Goal: Check status: Check status

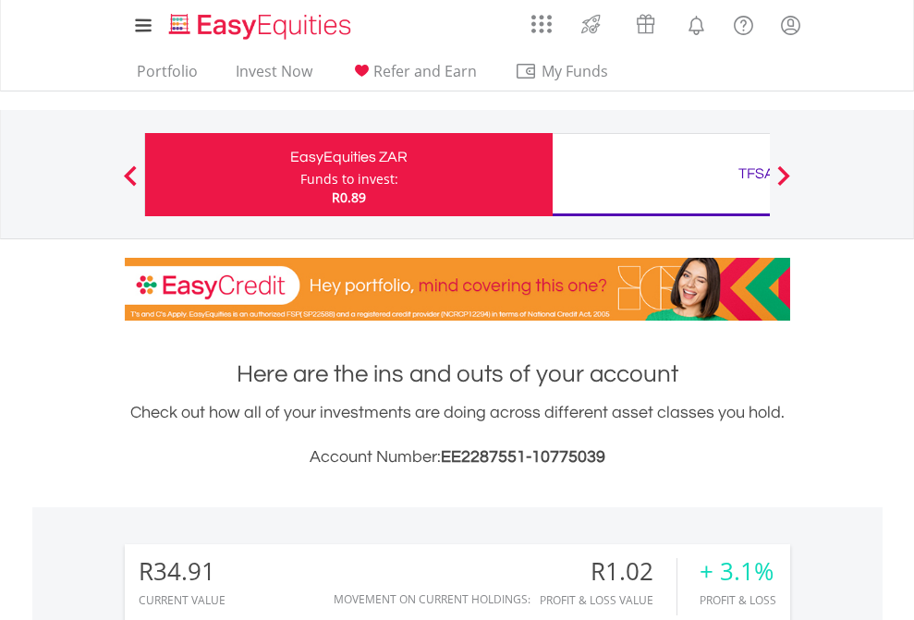
scroll to position [177, 290]
click at [300, 175] on div "Funds to invest:" at bounding box center [349, 179] width 98 height 18
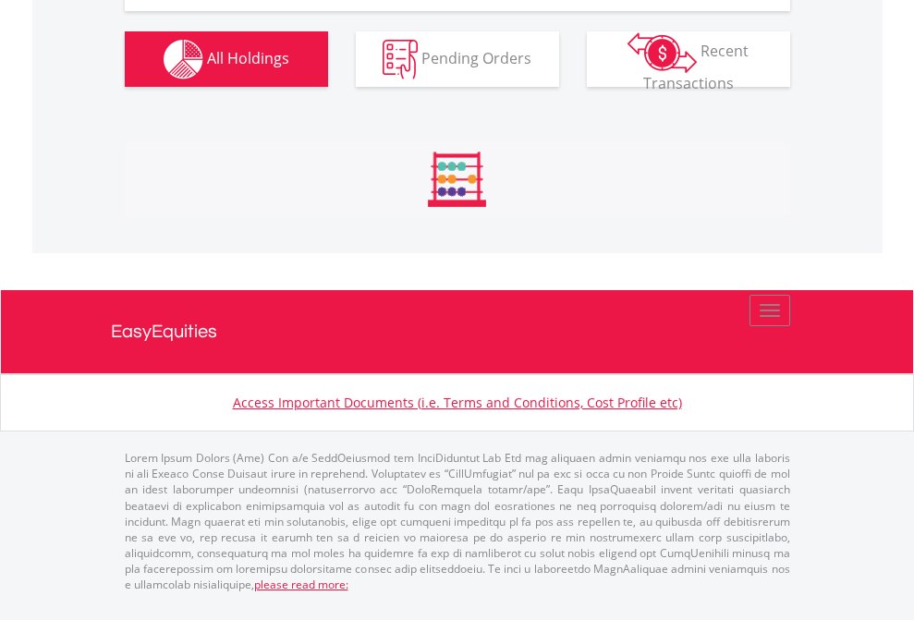
scroll to position [2055, 0]
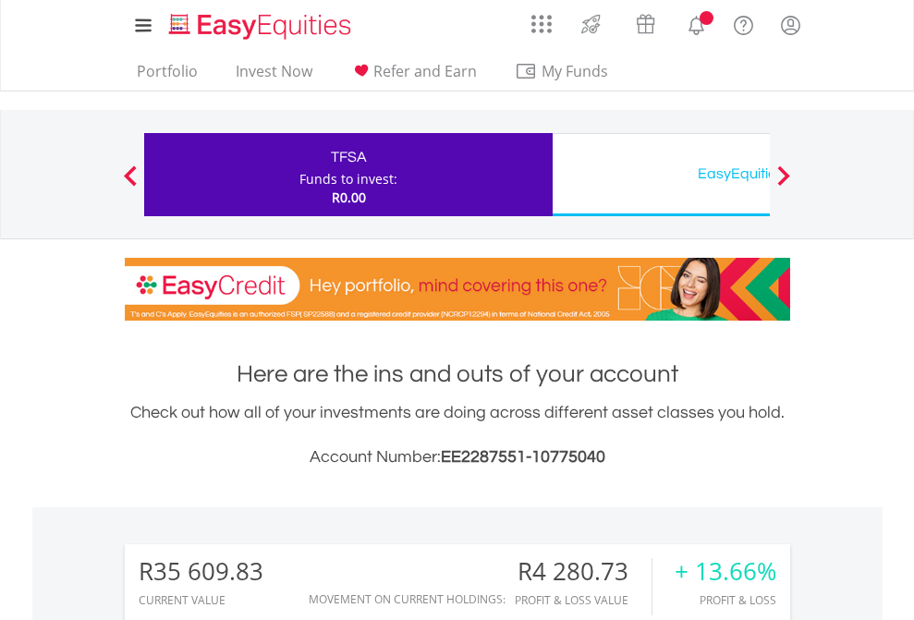
scroll to position [177, 290]
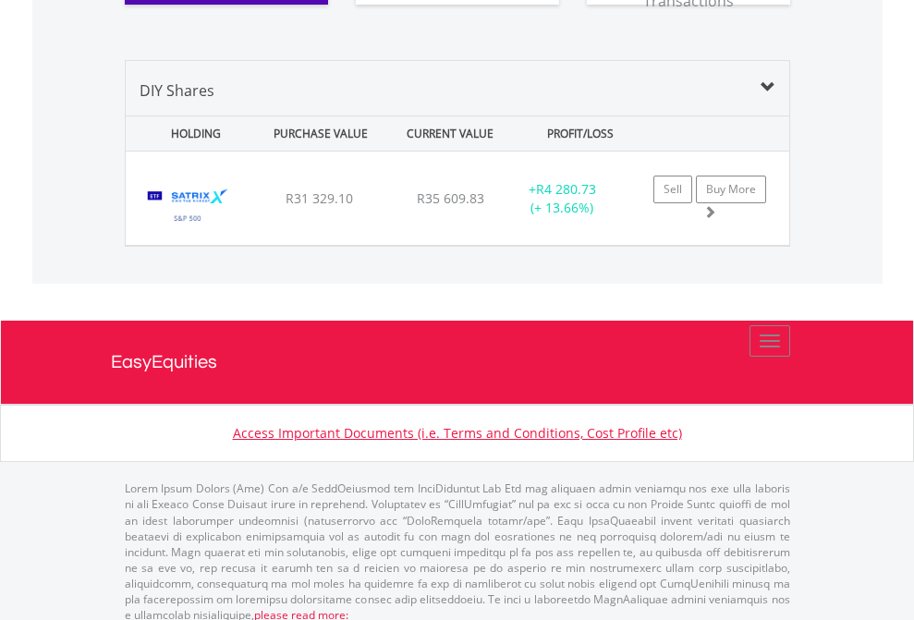
scroll to position [2055, 0]
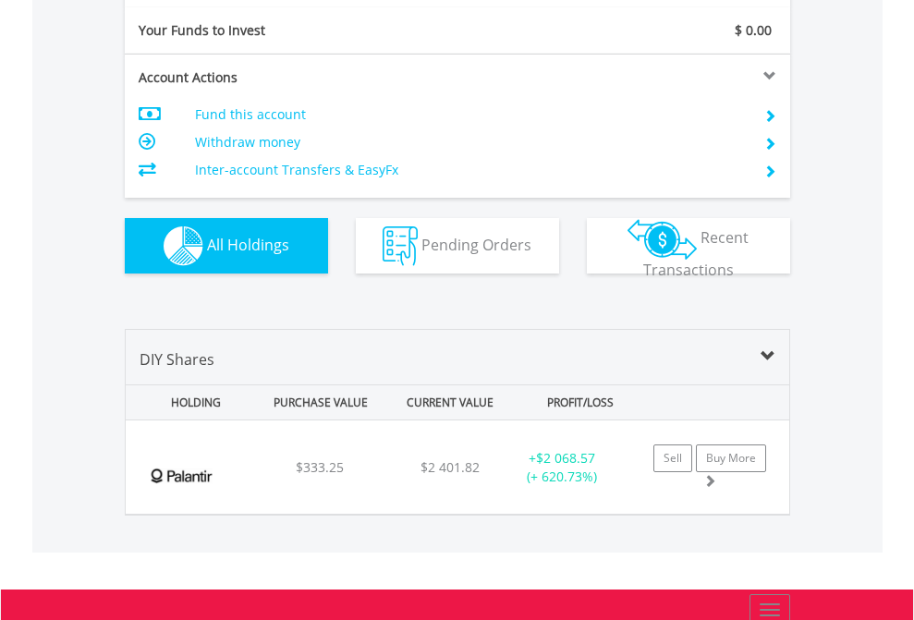
scroll to position [2055, 0]
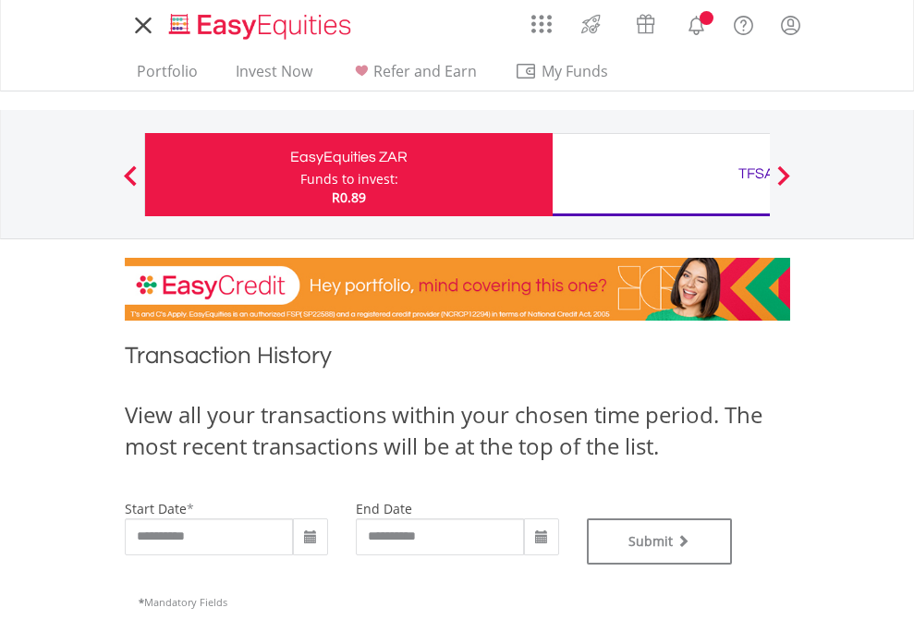
type input "**********"
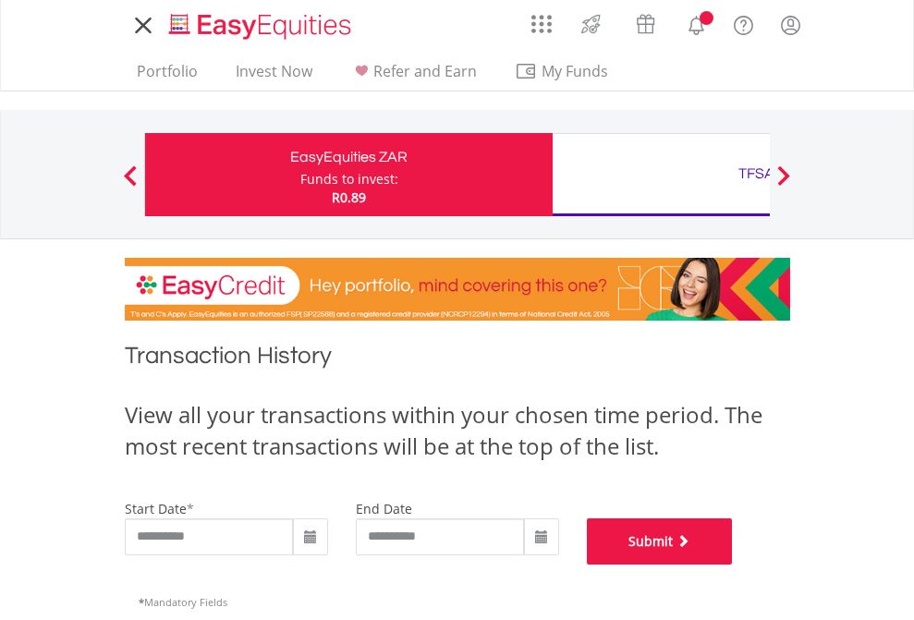
click at [733, 565] on button "Submit" at bounding box center [660, 541] width 146 height 46
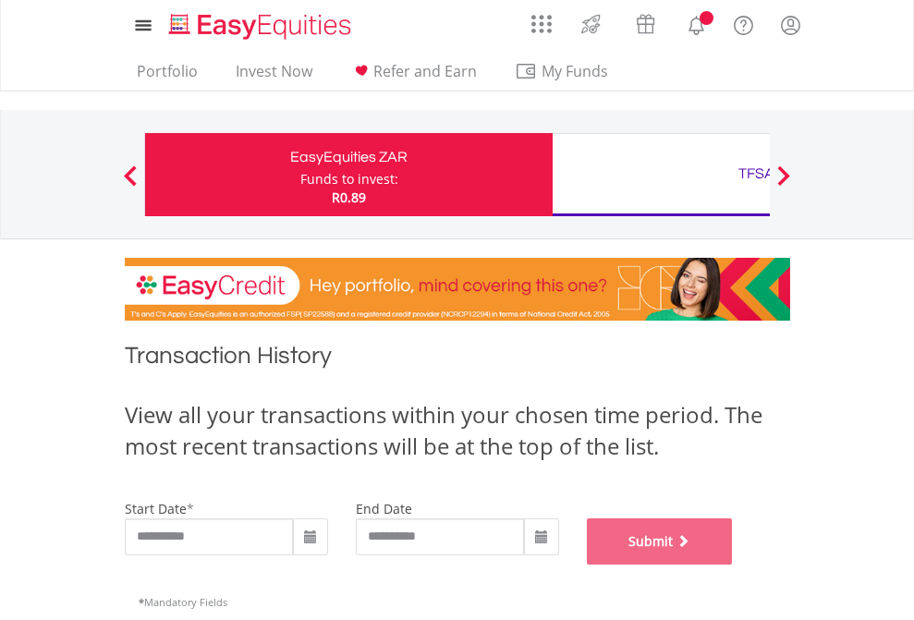
scroll to position [749, 0]
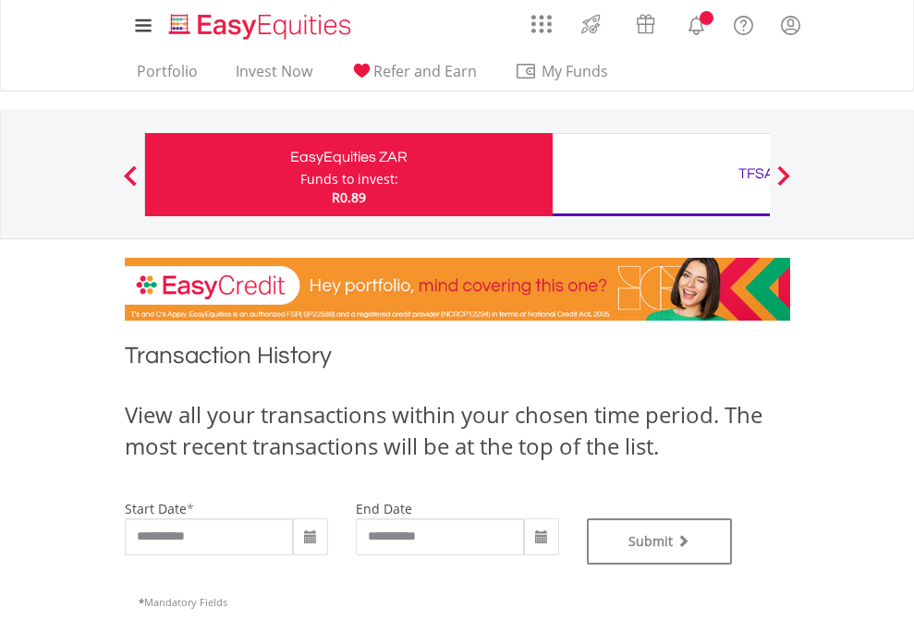
click at [661, 175] on div "TFSA" at bounding box center [756, 174] width 385 height 26
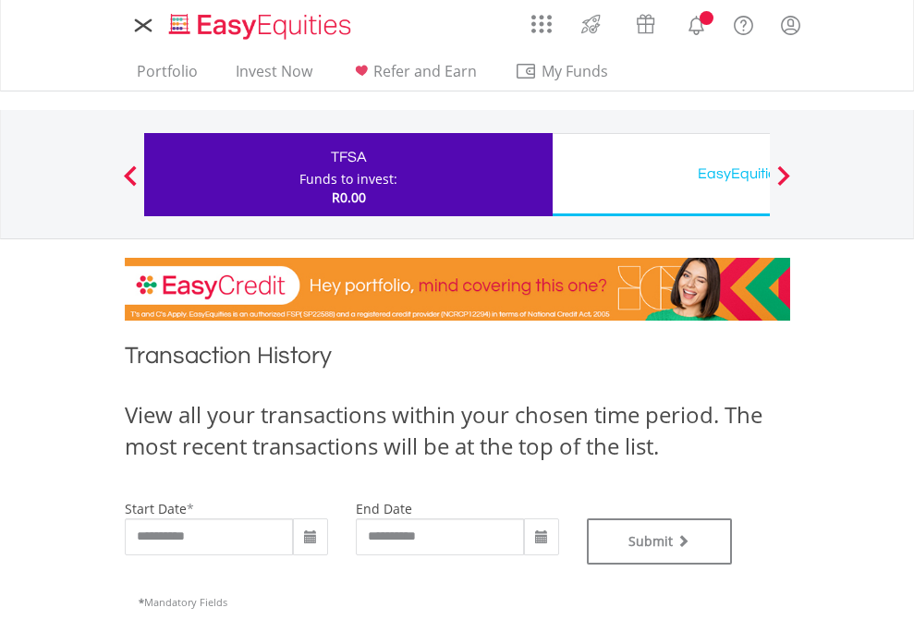
type input "**********"
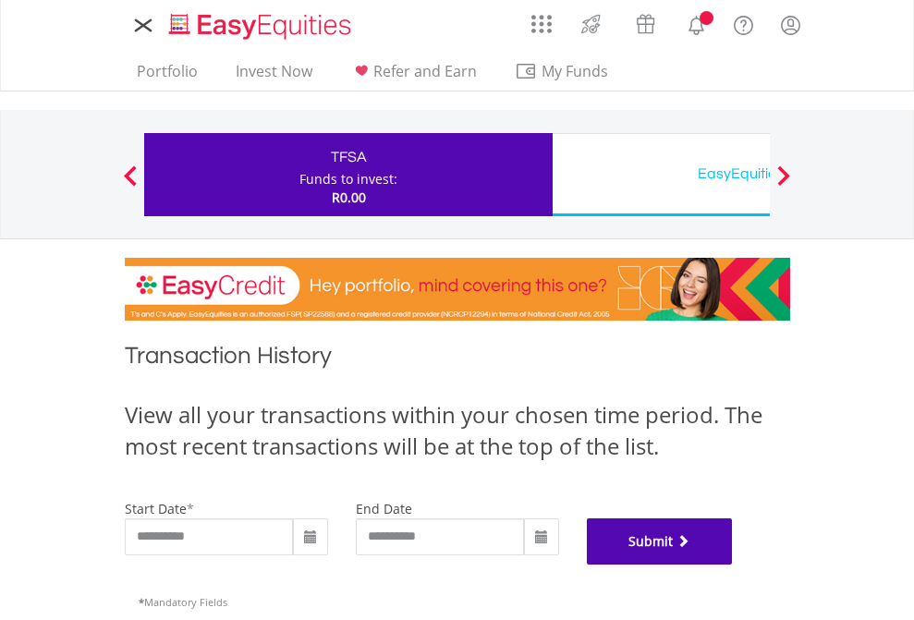
click at [733, 565] on button "Submit" at bounding box center [660, 541] width 146 height 46
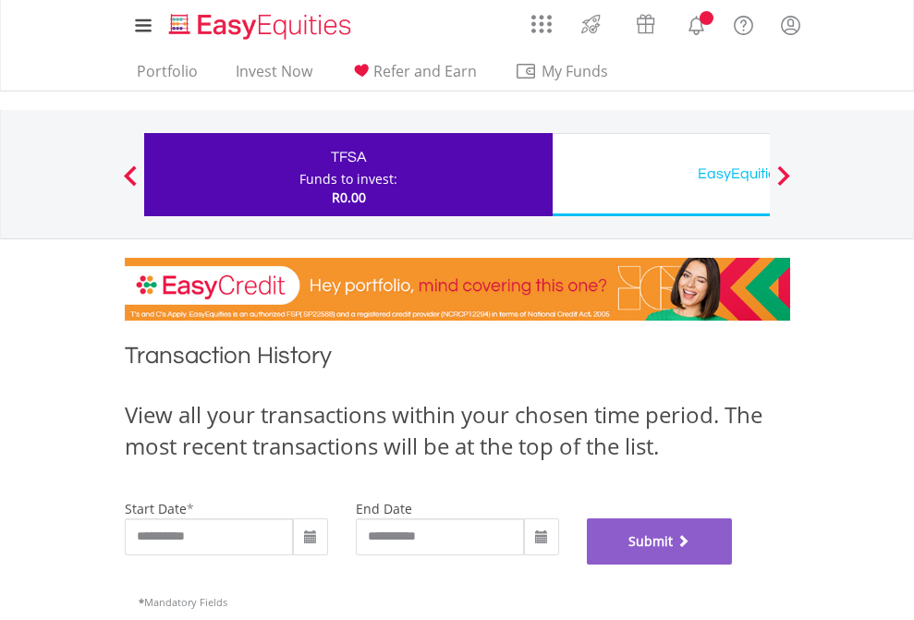
scroll to position [749, 0]
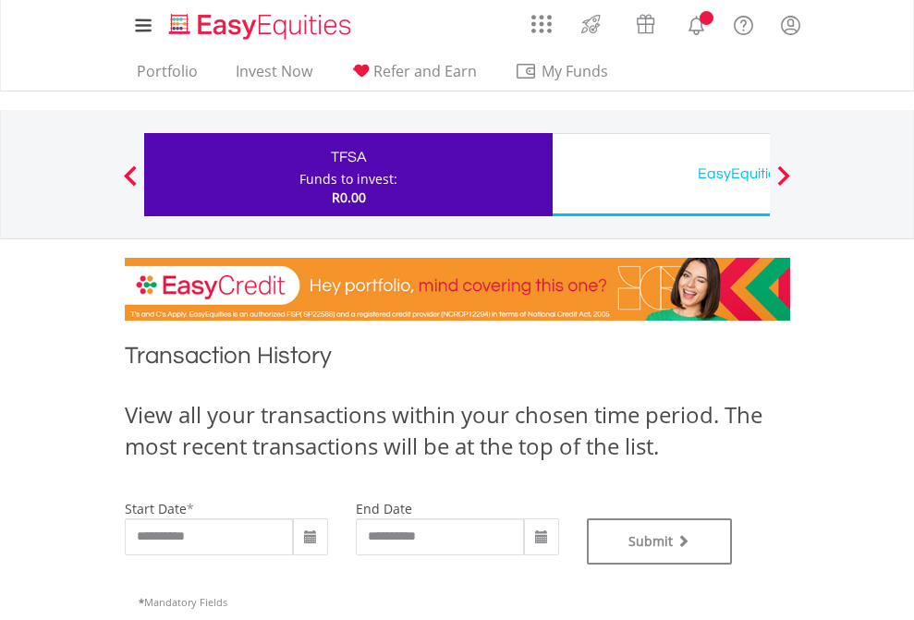
click at [661, 175] on div "EasyEquities USD" at bounding box center [756, 174] width 385 height 26
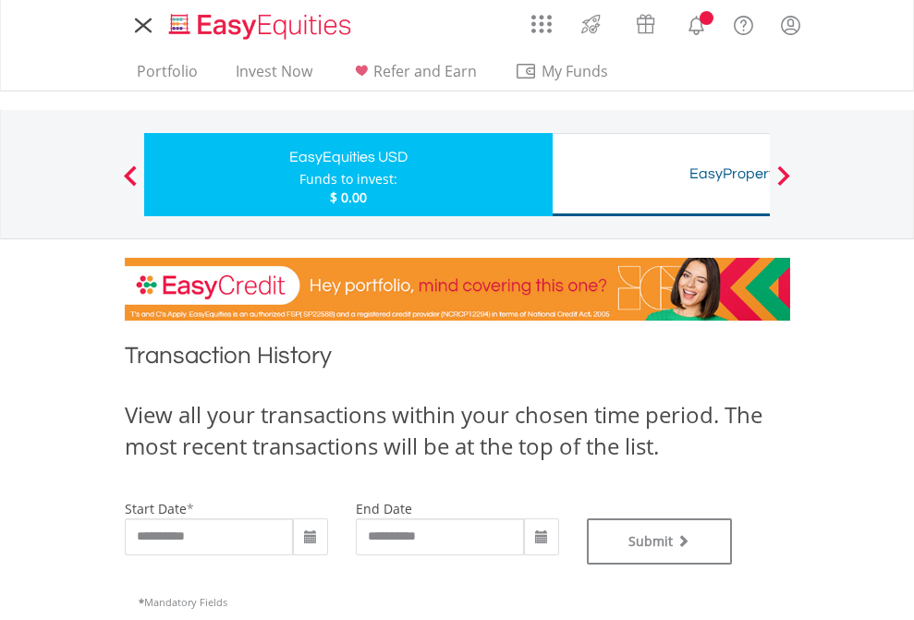
type input "**********"
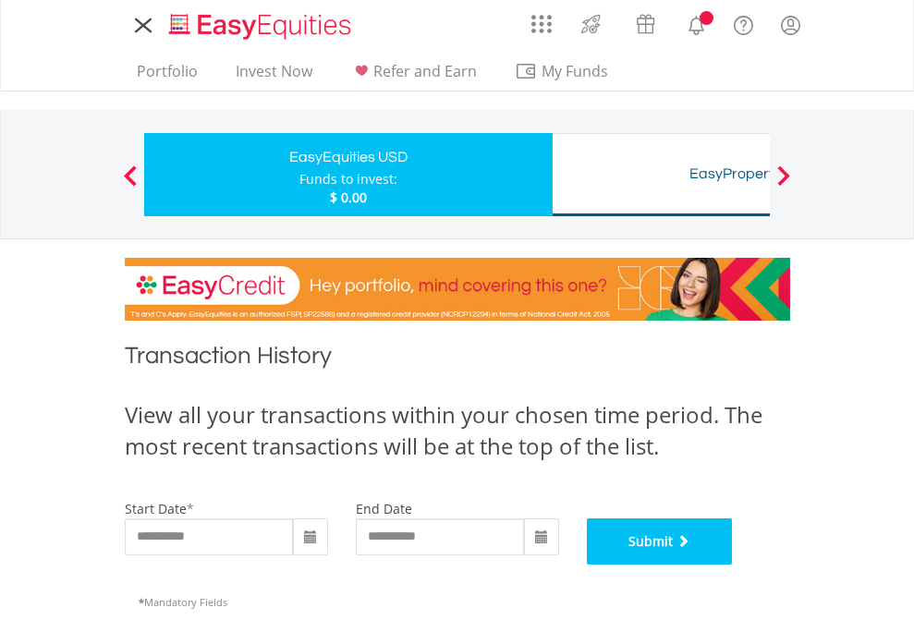
click at [733, 565] on button "Submit" at bounding box center [660, 541] width 146 height 46
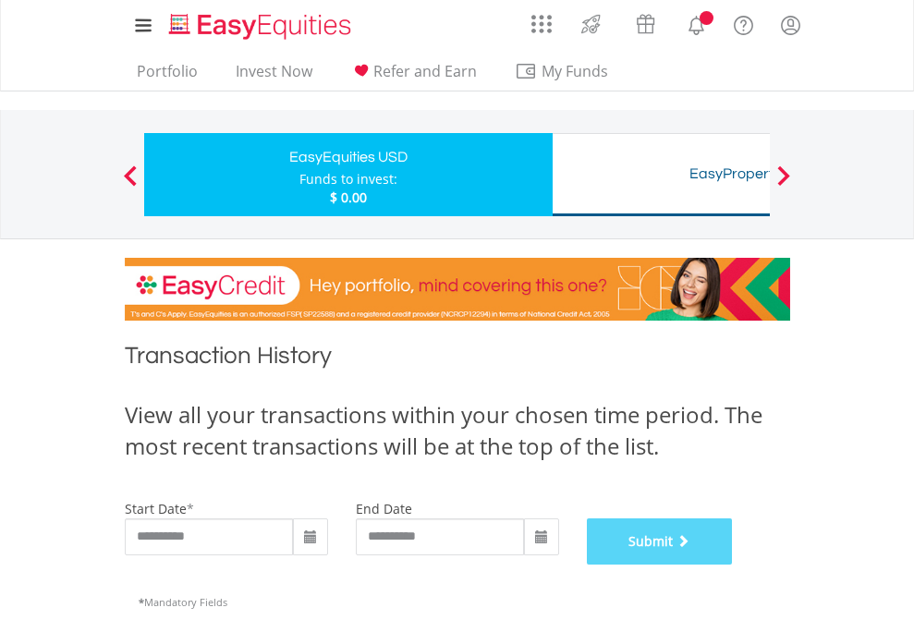
scroll to position [749, 0]
